Goal: Task Accomplishment & Management: Manage account settings

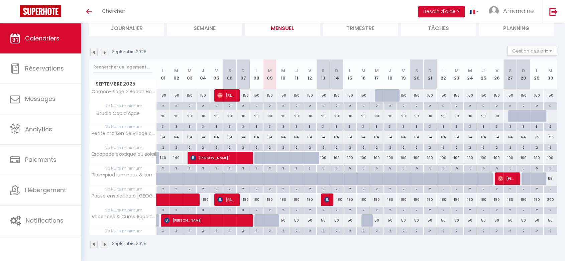
scroll to position [51, 0]
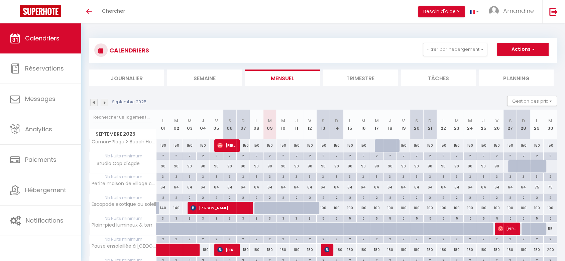
click at [107, 103] on img at bounding box center [104, 102] width 7 height 7
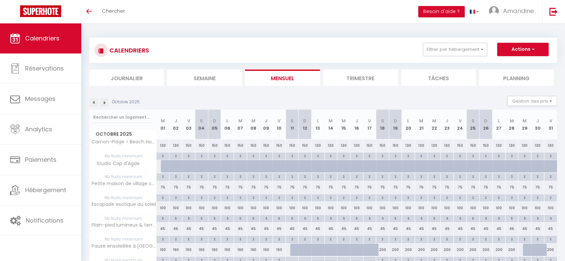
click at [368, 227] on div "45" at bounding box center [369, 229] width 13 height 12
type input "45"
type input "Ven 17 Octobre 2025"
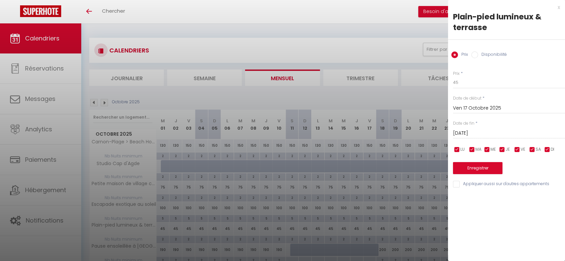
click at [510, 132] on input "[DATE]" at bounding box center [509, 133] width 112 height 9
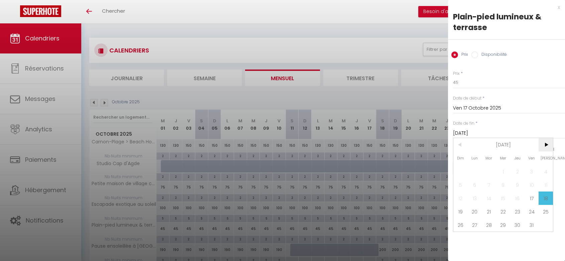
click at [544, 144] on span ">" at bounding box center [546, 144] width 14 height 13
click at [474, 184] on span "3" at bounding box center [475, 184] width 14 height 13
type input "Lun 03 Novembre 2025"
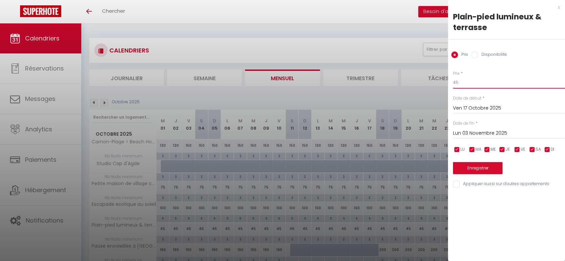
drag, startPoint x: 467, startPoint y: 82, endPoint x: 449, endPoint y: 81, distance: 18.1
click at [449, 81] on div "Prix * 45 Statut * Disponible Indisponible Date de début * [DATE] < [DATE] > Di…" at bounding box center [506, 125] width 117 height 126
type input "50"
click at [485, 165] on button "Enregistrer" at bounding box center [477, 168] width 49 height 12
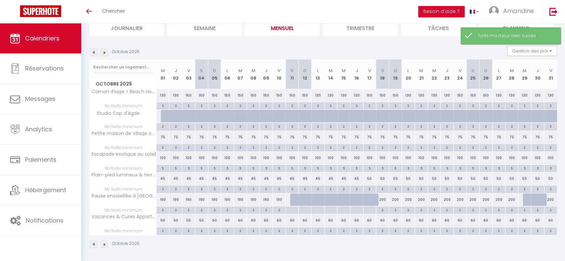
scroll to position [51, 0]
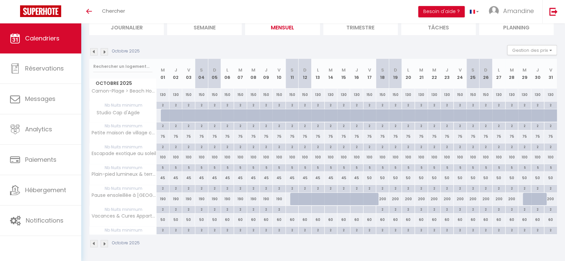
click at [101, 51] on img at bounding box center [104, 51] width 7 height 7
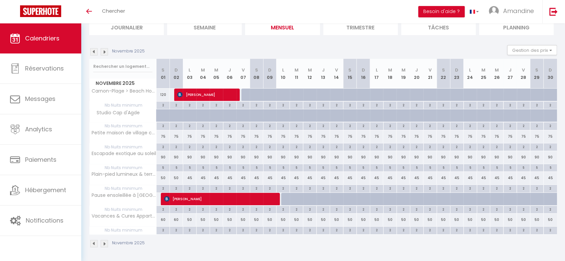
click at [101, 51] on img at bounding box center [104, 51] width 7 height 7
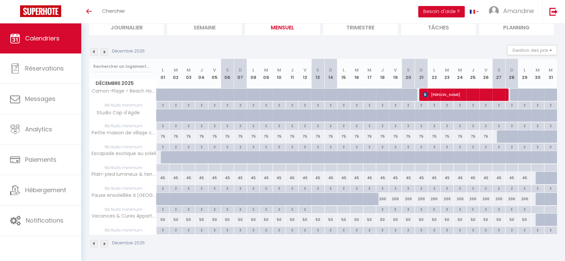
click at [101, 51] on img at bounding box center [104, 51] width 7 height 7
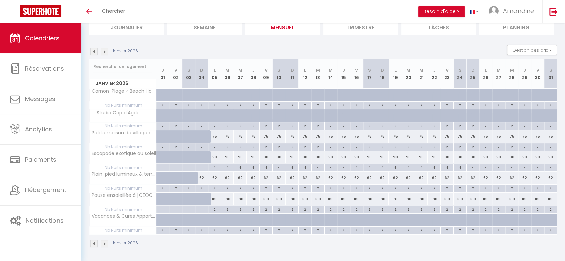
click at [203, 176] on div "62" at bounding box center [201, 178] width 13 height 12
type input "62"
type input "Dim 04 Janvier 2026"
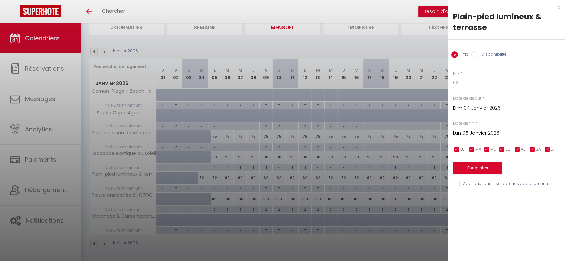
click at [499, 134] on input "Lun 05 Janvier 2026" at bounding box center [509, 133] width 112 height 9
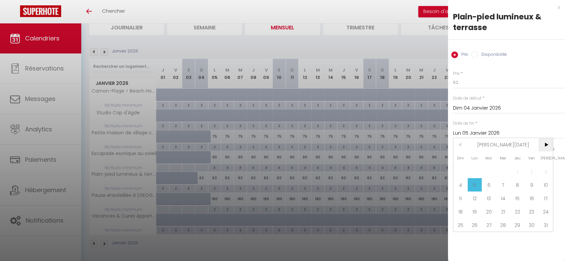
click at [544, 149] on span ">" at bounding box center [546, 144] width 14 height 13
click at [494, 224] on span "31" at bounding box center [489, 224] width 14 height 13
type input "[DATE]"
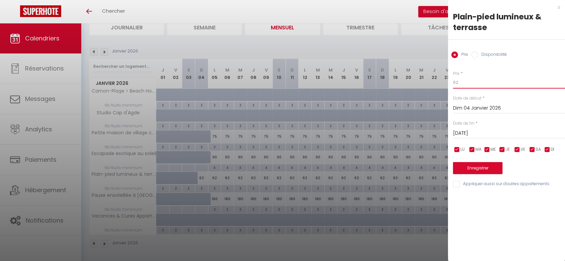
drag, startPoint x: 465, startPoint y: 85, endPoint x: 434, endPoint y: 82, distance: 31.5
click at [435, 82] on body "🟢 Des questions ou besoin d'assistance pour la migration AirBnB? Connectez-vous…" at bounding box center [282, 118] width 565 height 290
type input "50"
click at [486, 170] on button "Enregistrer" at bounding box center [477, 168] width 49 height 12
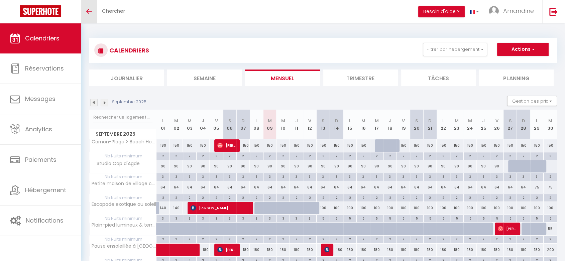
click at [89, 18] on link "Toggle menubar" at bounding box center [89, 11] width 16 height 23
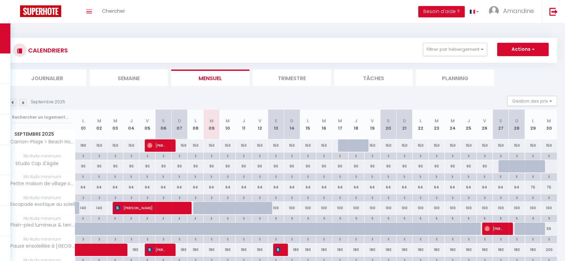
click at [15, 103] on img at bounding box center [12, 102] width 7 height 7
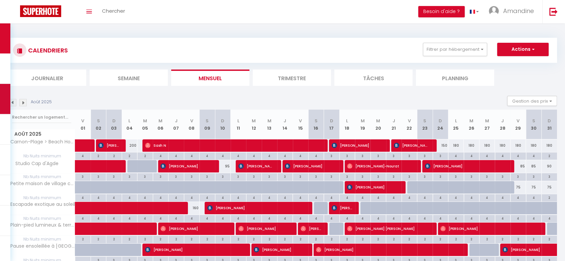
click at [10, 102] on div "🟢 Des questions ou besoin d'assistance pour la migration AirBnB? Connectez-vous…" at bounding box center [282, 168] width 565 height 290
click at [12, 103] on img at bounding box center [12, 102] width 7 height 7
